Goal: Task Accomplishment & Management: Use online tool/utility

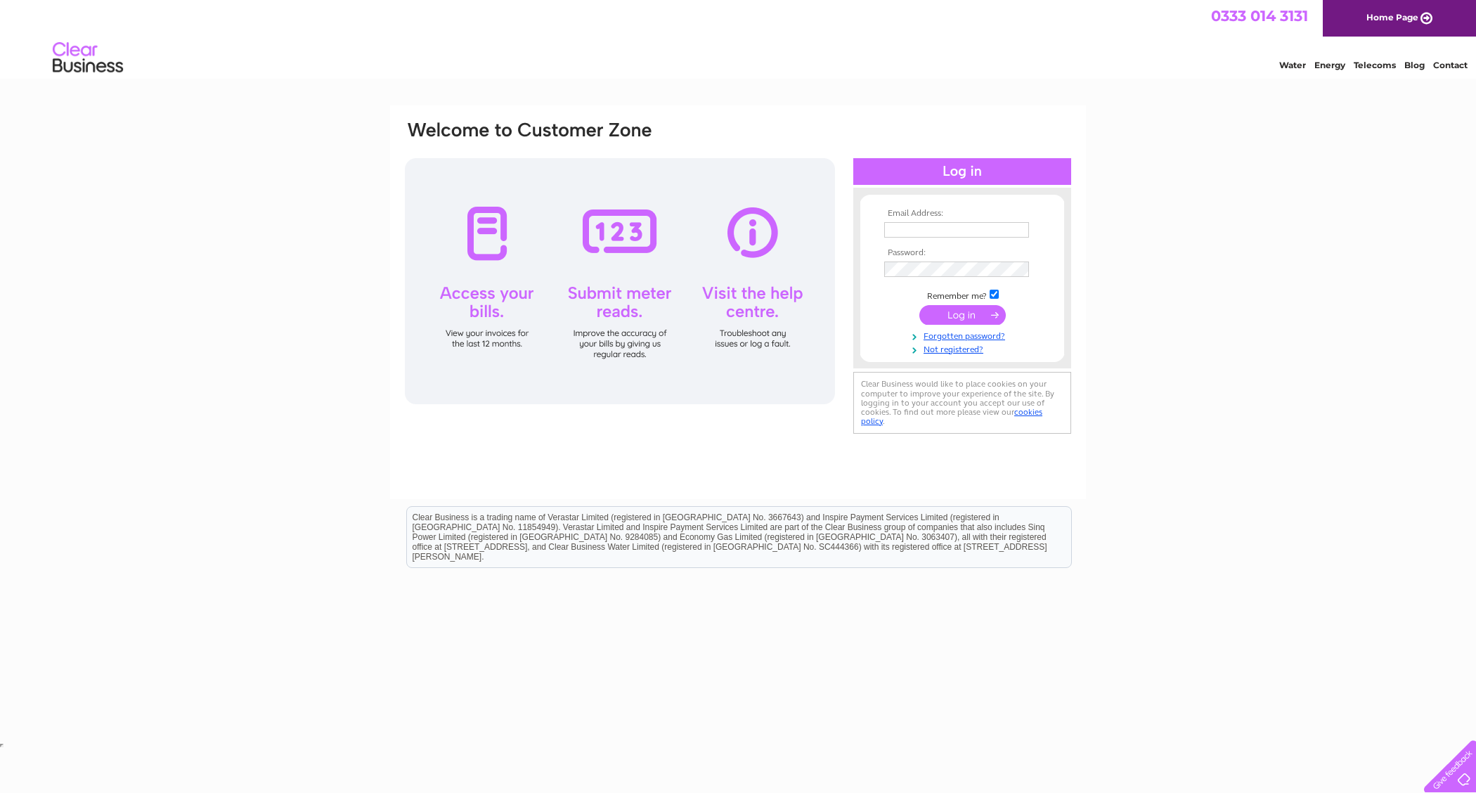
type input "[PERSON_NAME][EMAIL_ADDRESS][DOMAIN_NAME]"
click at [944, 311] on input "submit" at bounding box center [962, 315] width 86 height 20
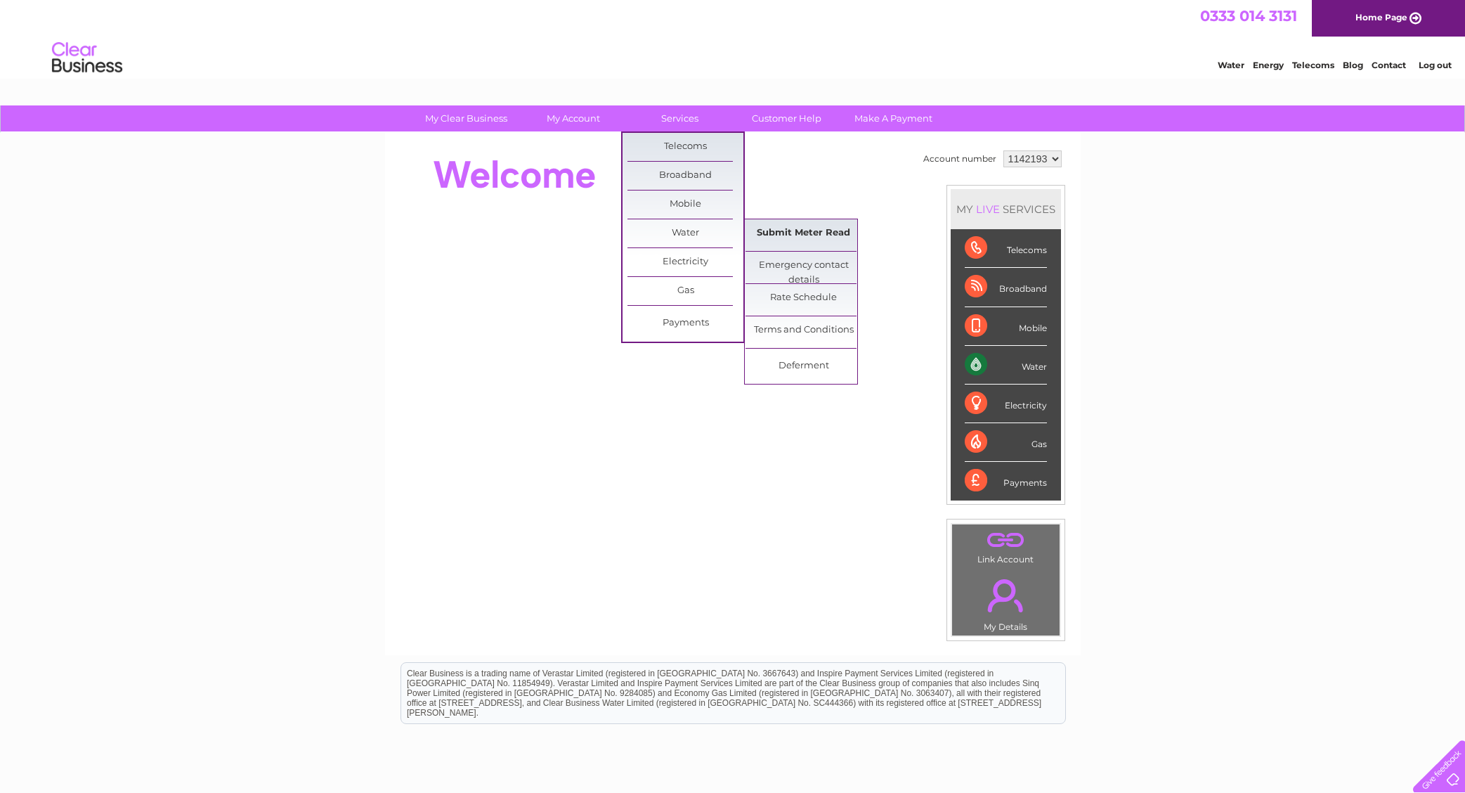
click at [812, 227] on link "Submit Meter Read" at bounding box center [804, 233] width 116 height 28
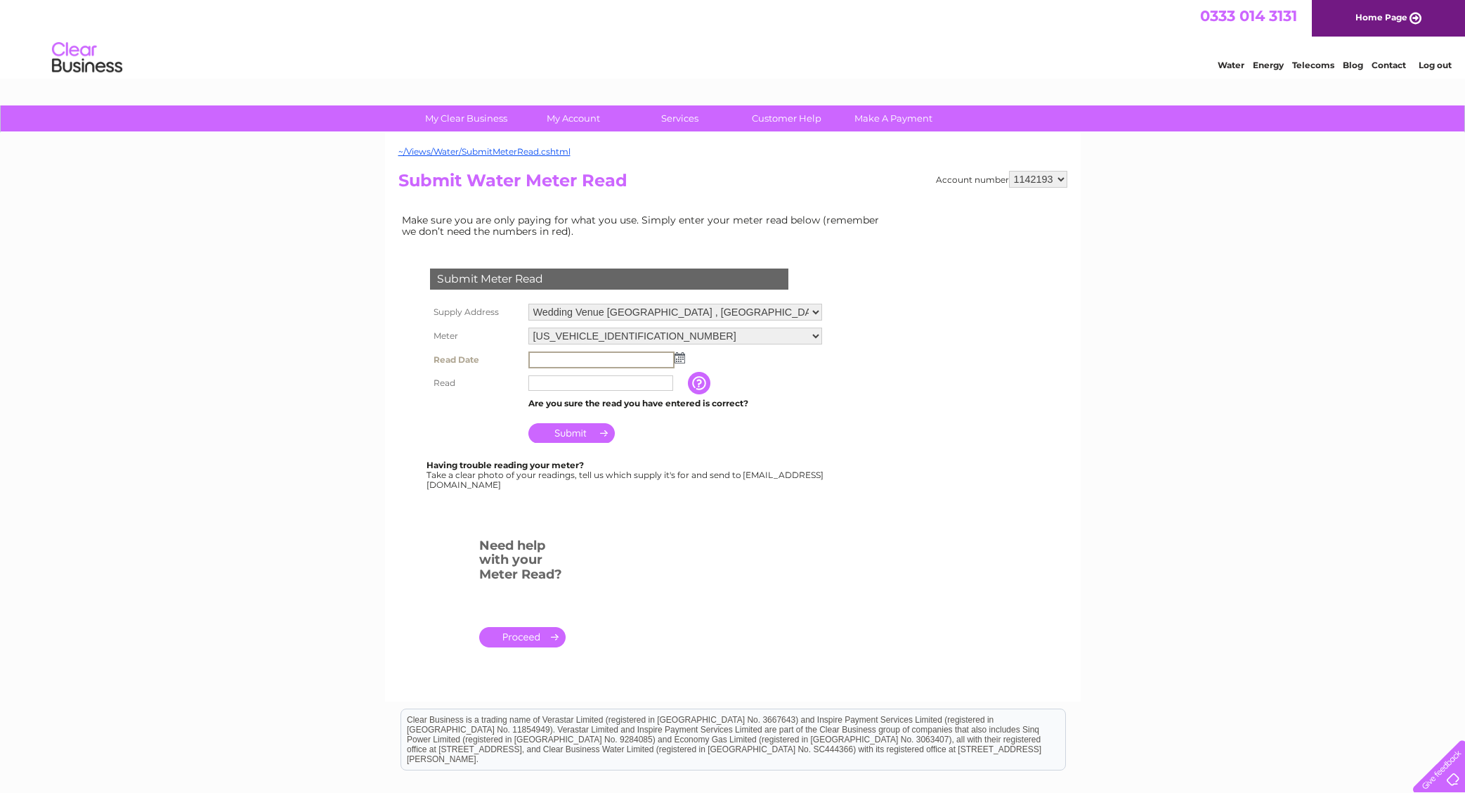
click at [544, 362] on input "text" at bounding box center [601, 359] width 146 height 17
click at [678, 356] on img at bounding box center [678, 356] width 11 height 11
drag, startPoint x: 634, startPoint y: 428, endPoint x: 613, endPoint y: 425, distance: 21.3
click at [620, 427] on link "1" at bounding box center [608, 419] width 22 height 14
type input "2025/10/01"
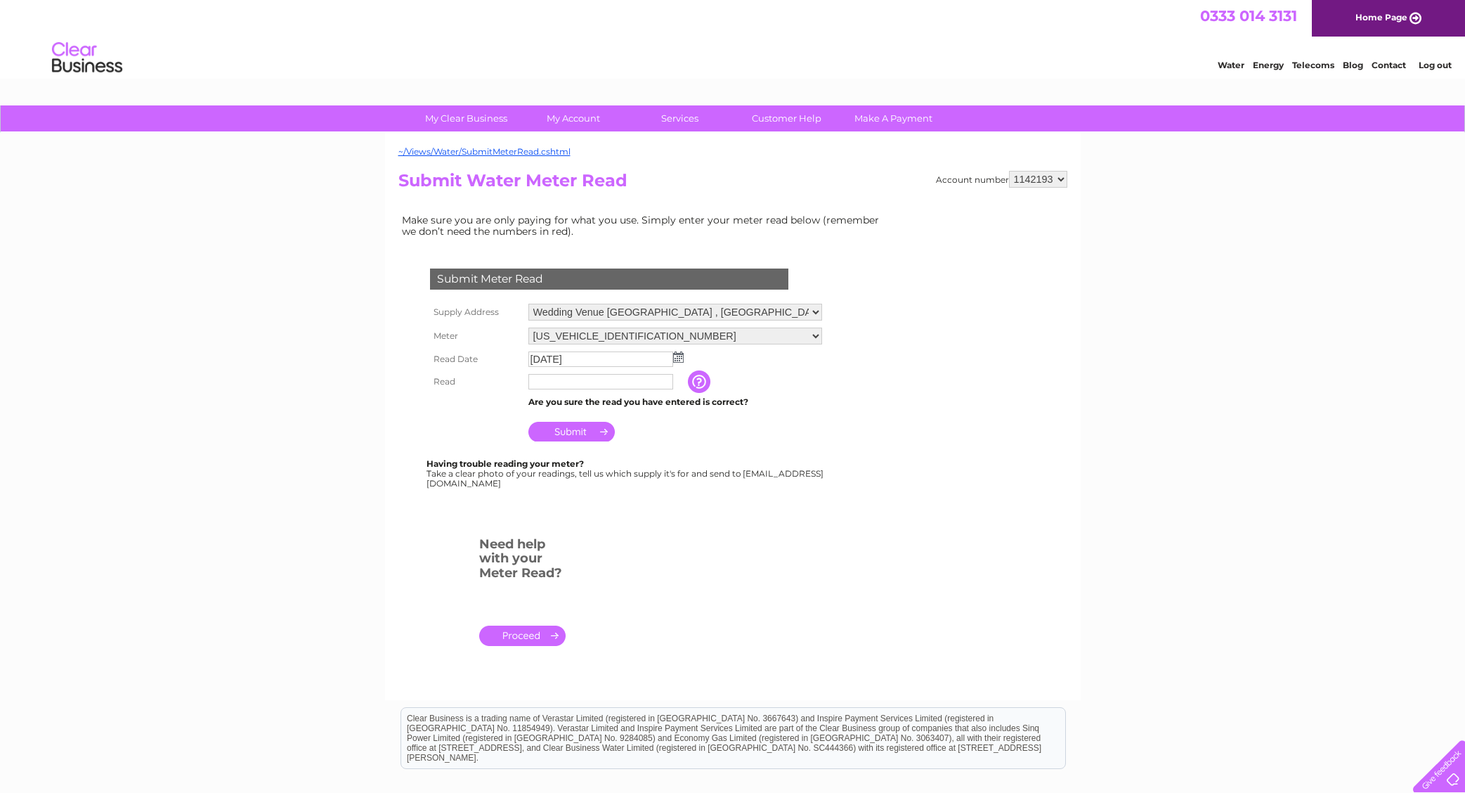
click at [554, 383] on input "text" at bounding box center [600, 381] width 145 height 15
type input "01746"
click at [577, 429] on input "Submit" at bounding box center [571, 432] width 86 height 20
